Goal: Task Accomplishment & Management: Manage account settings

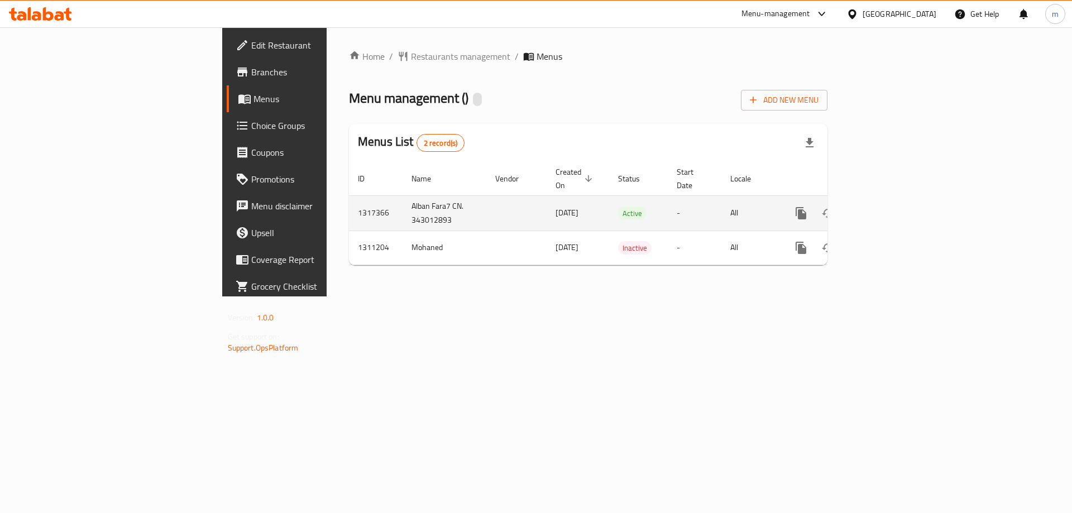
click at [886, 208] on icon "enhanced table" at bounding box center [881, 213] width 10 height 10
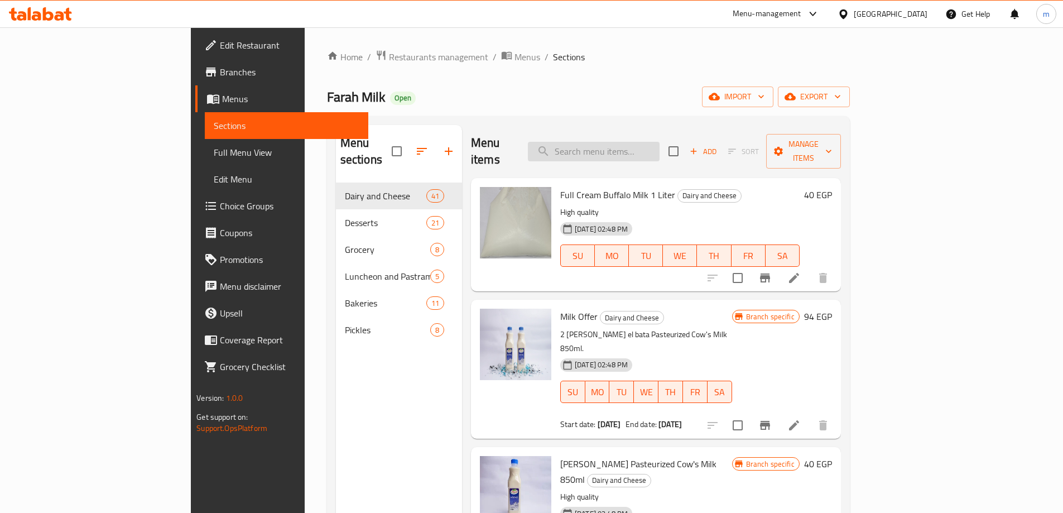
click at [660, 143] on input "search" at bounding box center [594, 152] width 132 height 20
paste input "Jelly Mix"
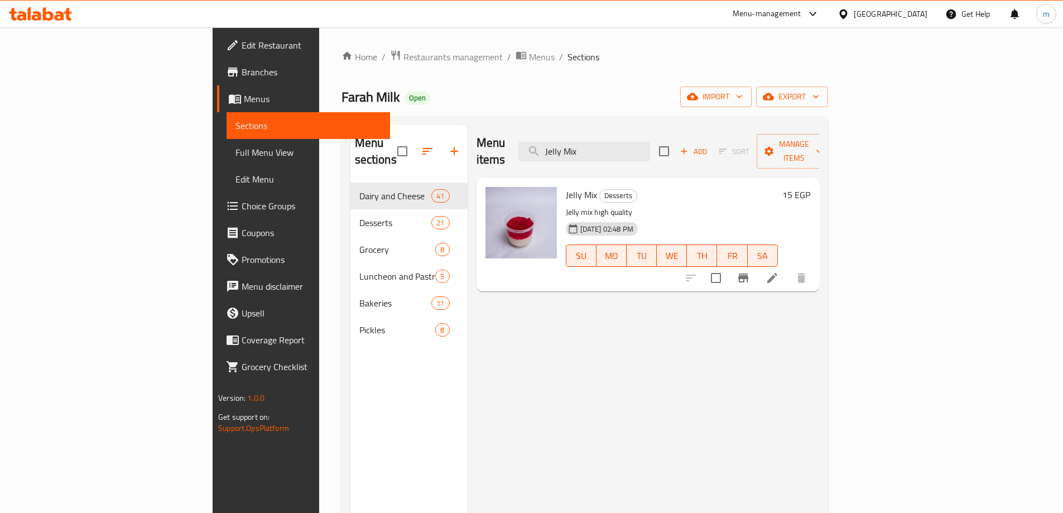
type input "Jelly Mix"
click at [779, 271] on icon at bounding box center [772, 277] width 13 height 13
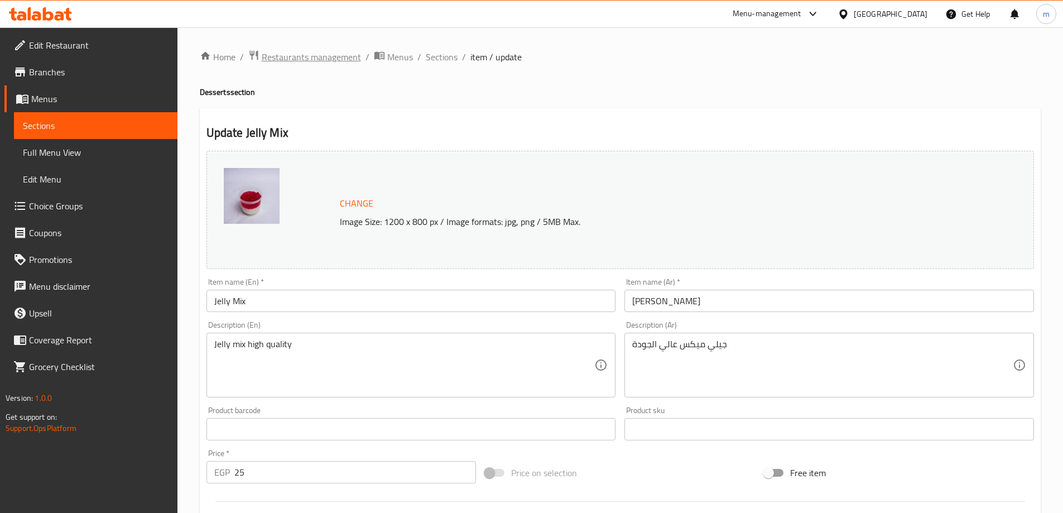
click at [320, 64] on span "Restaurants management" at bounding box center [311, 56] width 99 height 13
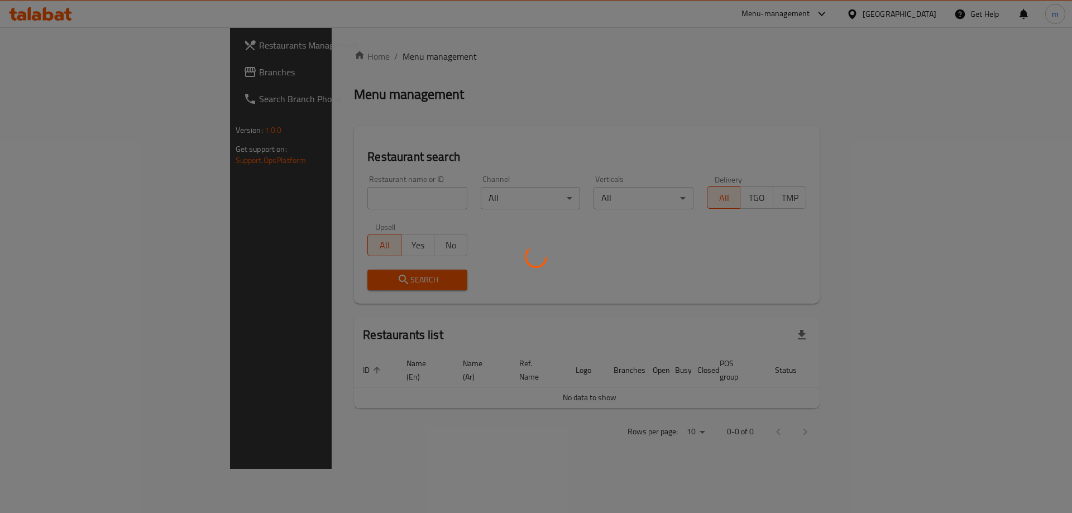
click at [87, 76] on div at bounding box center [536, 256] width 1072 height 513
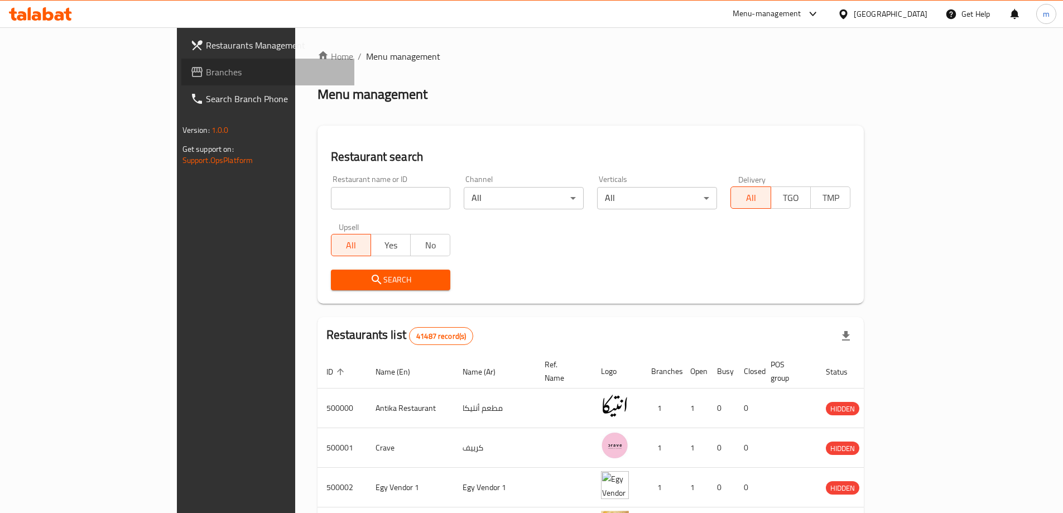
click at [206, 77] on span "Branches" at bounding box center [276, 71] width 140 height 13
